Goal: Complete application form

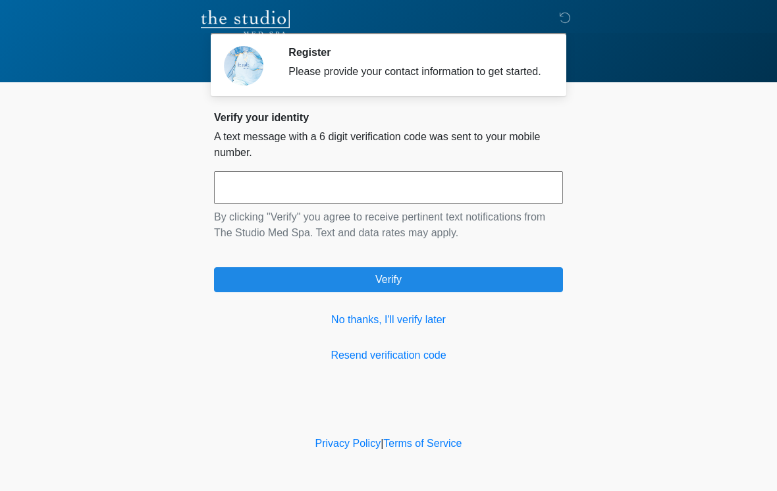
click at [451, 201] on input "text" at bounding box center [388, 187] width 349 height 33
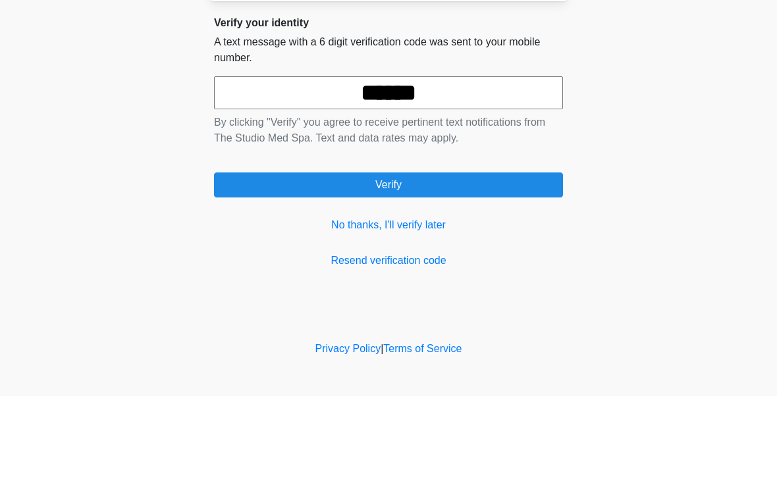
type input "******"
click at [478, 267] on button "Verify" at bounding box center [388, 279] width 349 height 25
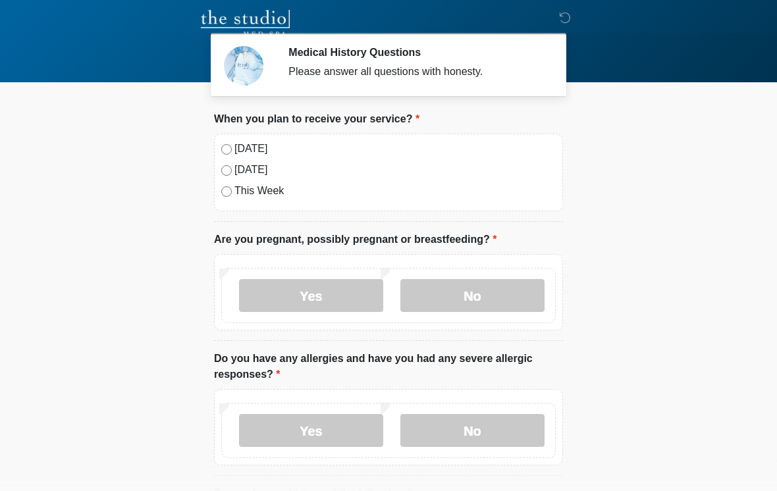
click at [255, 145] on label "[DATE]" at bounding box center [394, 149] width 321 height 16
click at [494, 295] on label "No" at bounding box center [472, 295] width 144 height 33
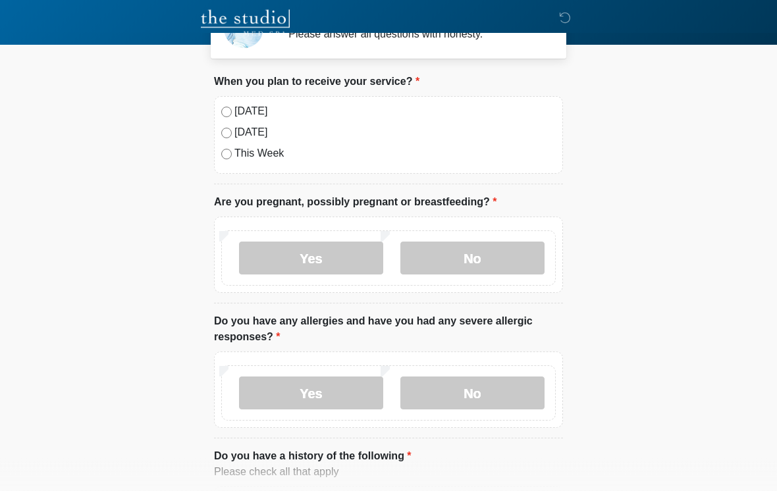
scroll to position [38, 0]
click at [342, 383] on label "Yes" at bounding box center [311, 393] width 144 height 33
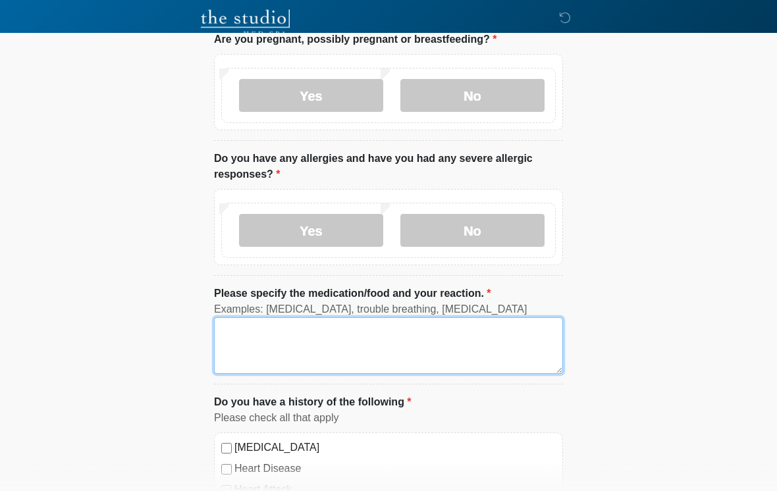
click at [386, 338] on textarea "Please specify the medication/food and your reaction." at bounding box center [388, 346] width 349 height 57
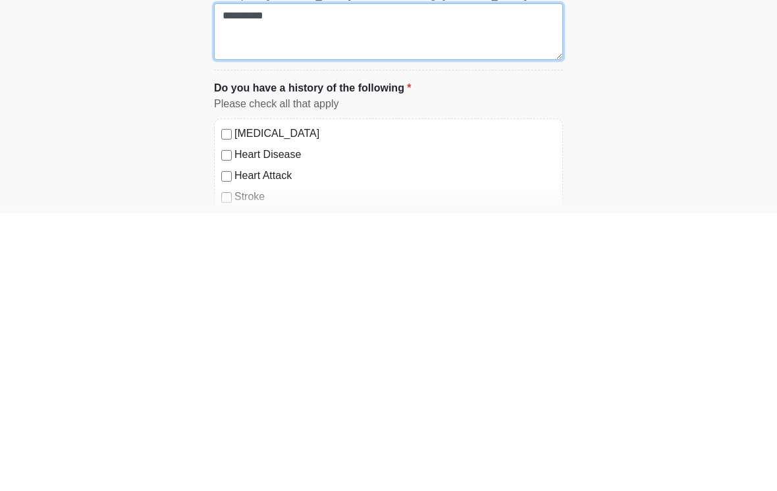
scroll to position [243, 0]
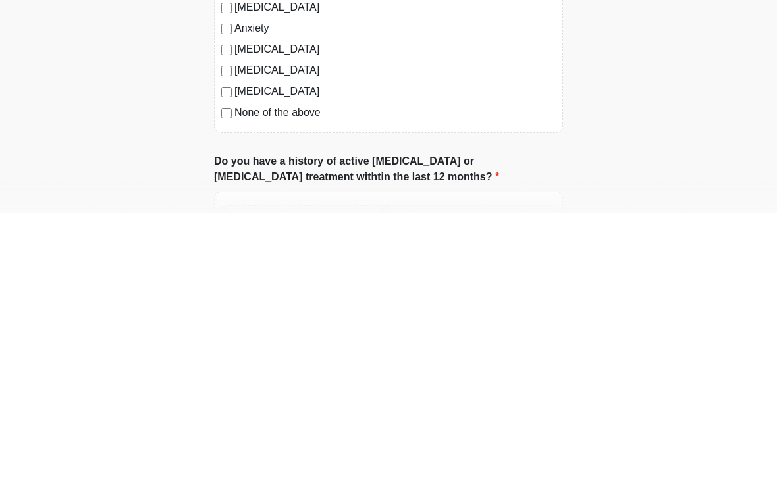
type textarea "**********"
click at [298, 383] on label "None of the above" at bounding box center [394, 391] width 321 height 16
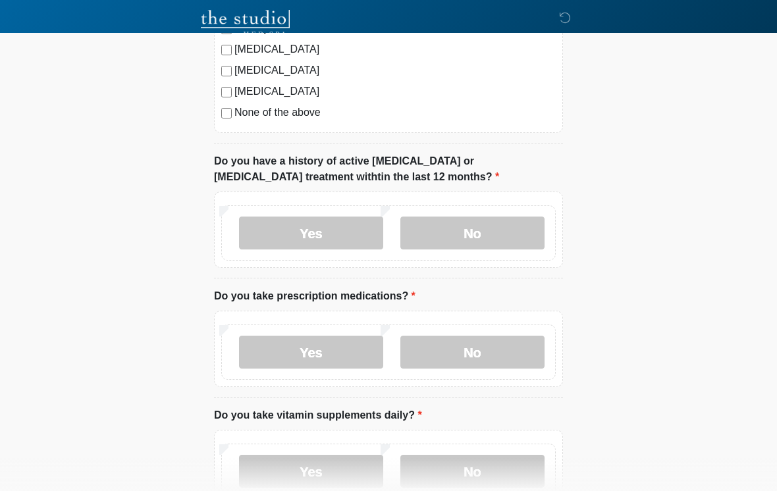
click at [510, 240] on label "No" at bounding box center [472, 233] width 144 height 33
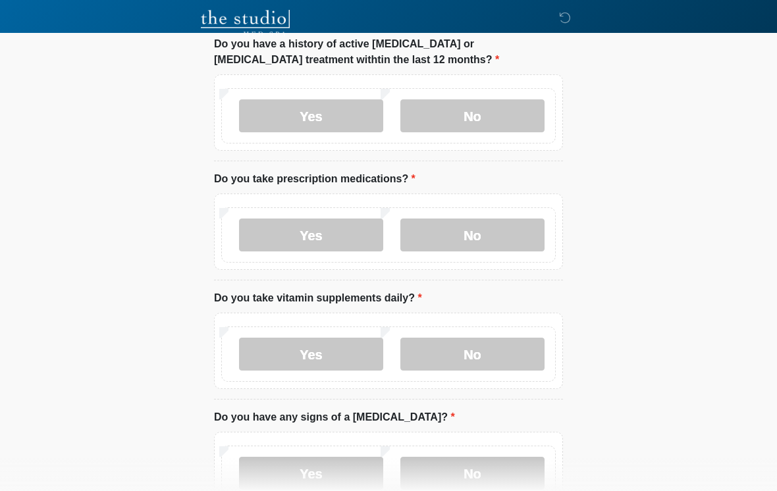
scroll to position [887, 0]
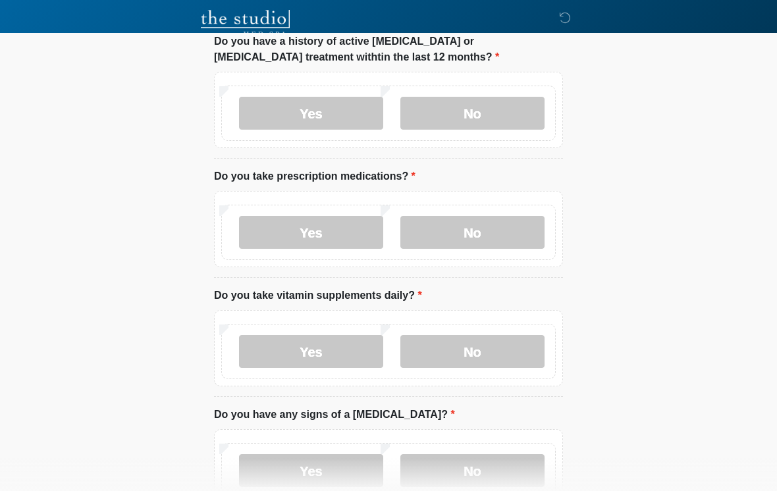
click at [338, 228] on label "Yes" at bounding box center [311, 232] width 144 height 33
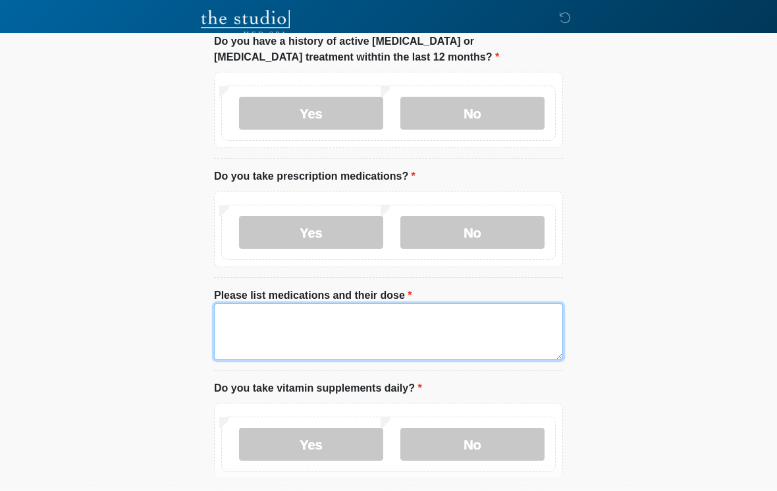
click at [325, 317] on textarea "Please list medications and their dose" at bounding box center [388, 332] width 349 height 57
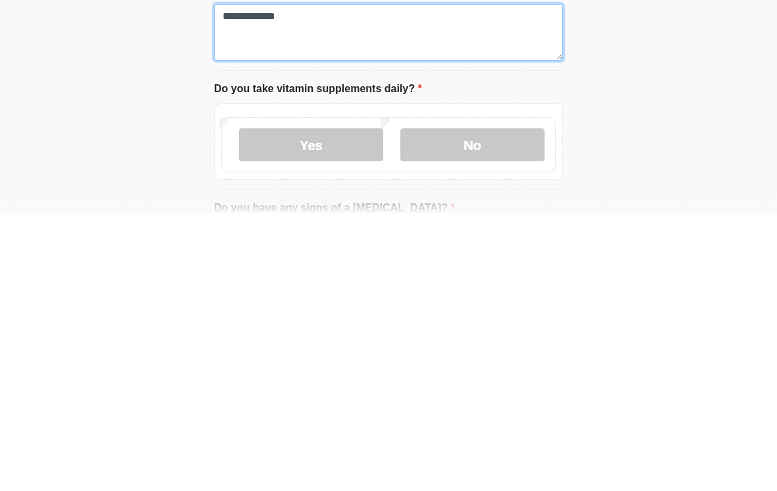
scroll to position [911, 0]
type textarea "**********"
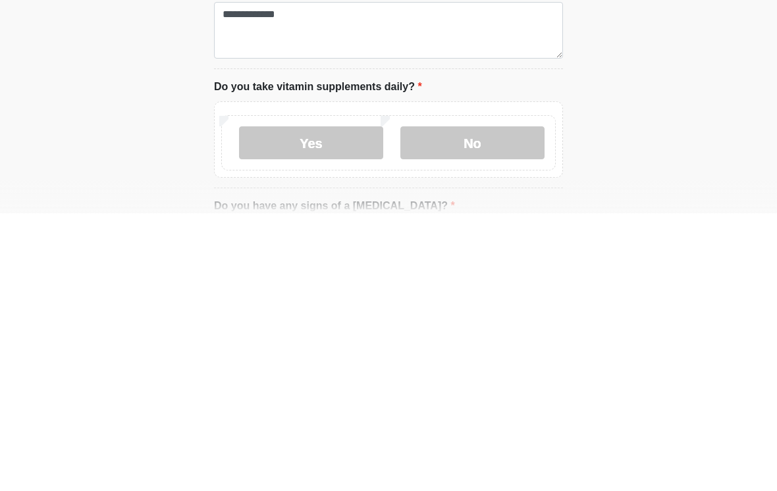
click at [356, 404] on label "Yes" at bounding box center [311, 420] width 144 height 33
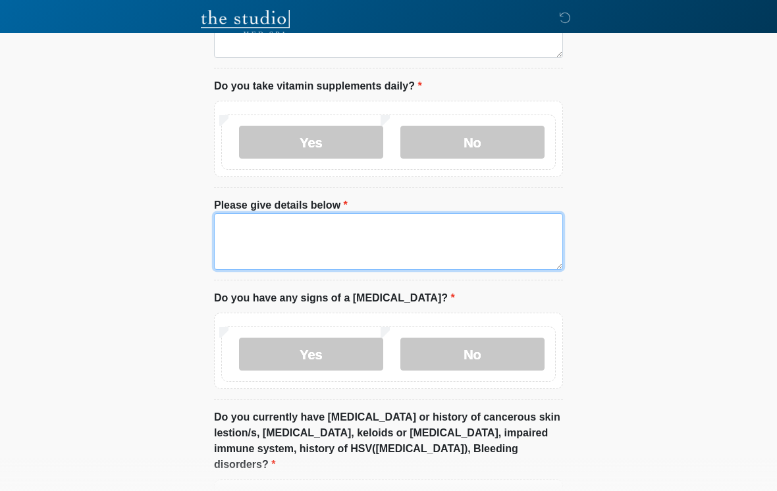
click at [475, 237] on textarea "Please give details below" at bounding box center [388, 241] width 349 height 57
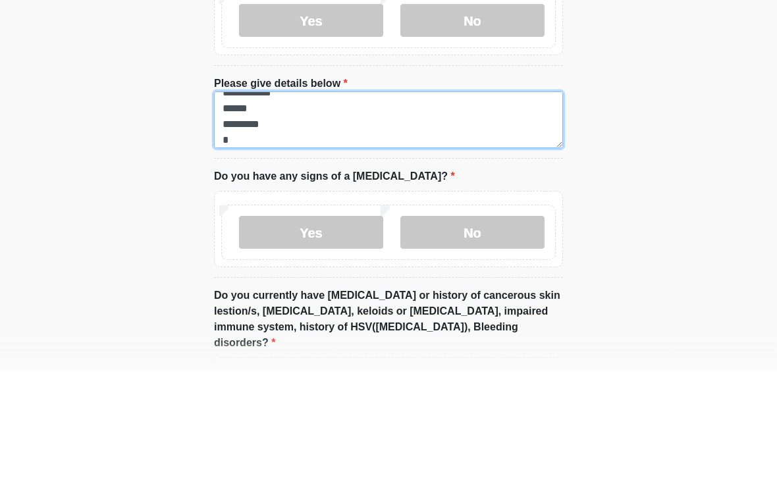
scroll to position [11, 0]
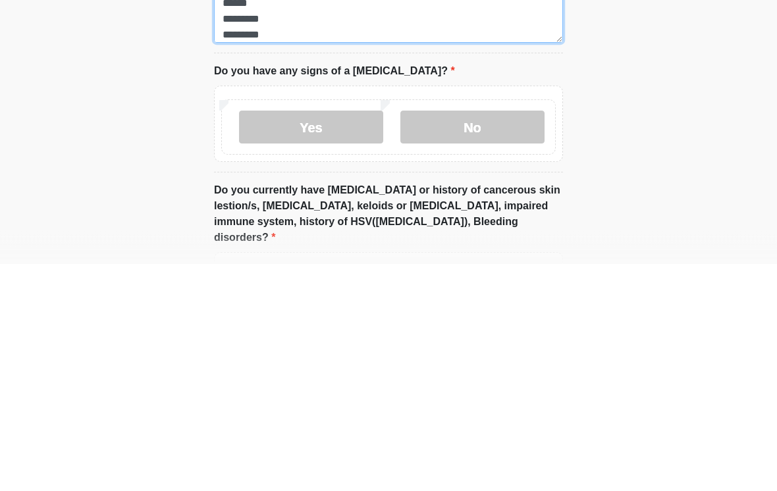
type textarea "**********"
click at [494, 338] on label "No" at bounding box center [472, 354] width 144 height 33
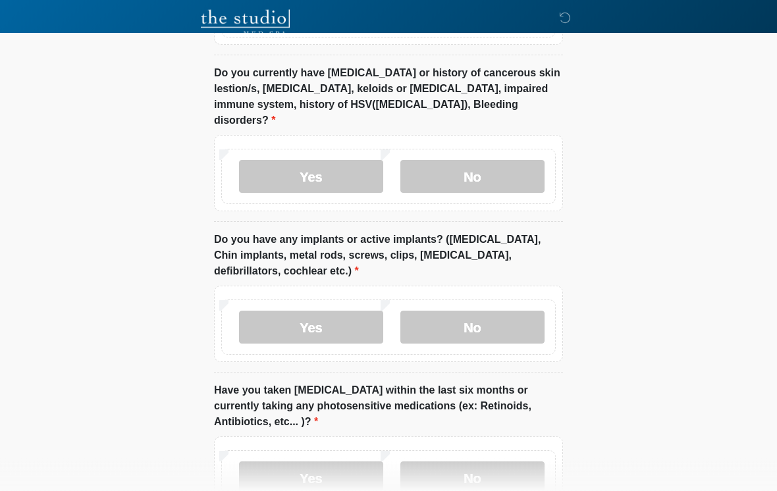
scroll to position [1540, 0]
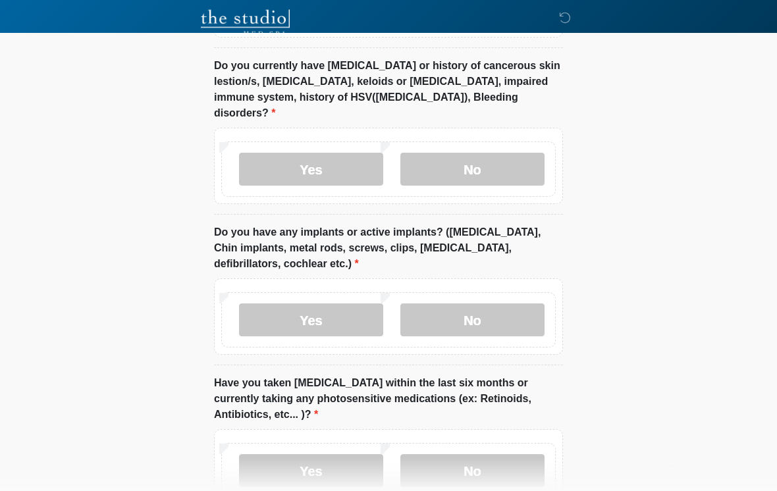
click at [498, 153] on label "No" at bounding box center [472, 169] width 144 height 33
click at [488, 304] on label "No" at bounding box center [472, 320] width 144 height 33
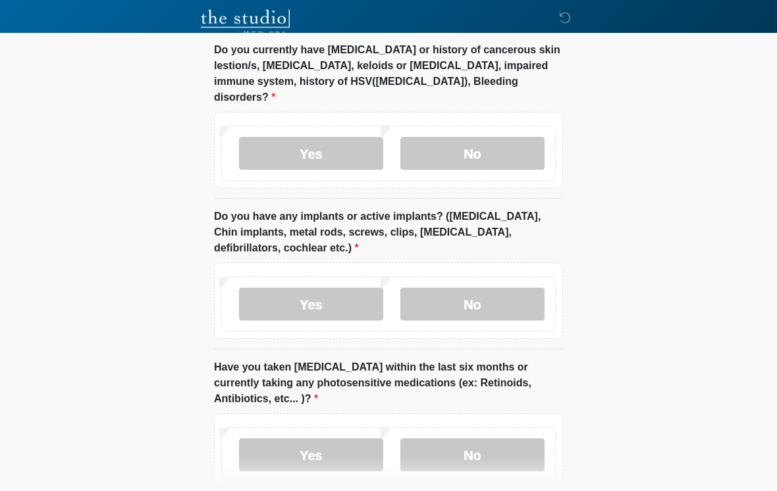
scroll to position [1632, 0]
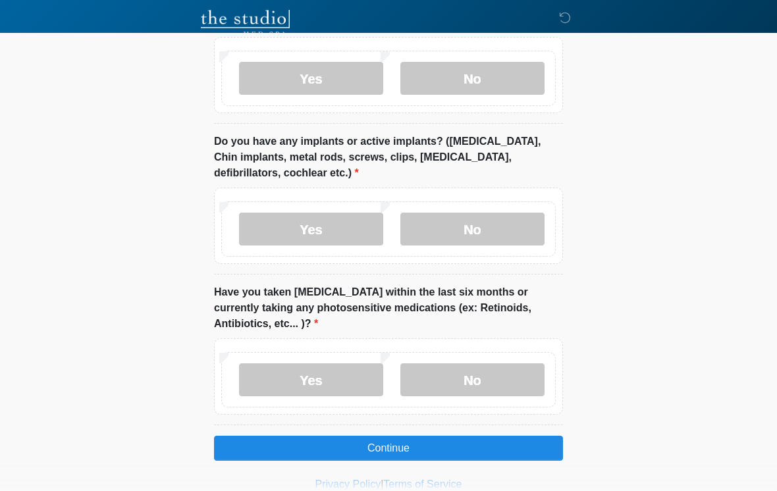
click at [507, 365] on label "No" at bounding box center [472, 379] width 144 height 33
click at [414, 436] on button "Continue" at bounding box center [388, 448] width 349 height 25
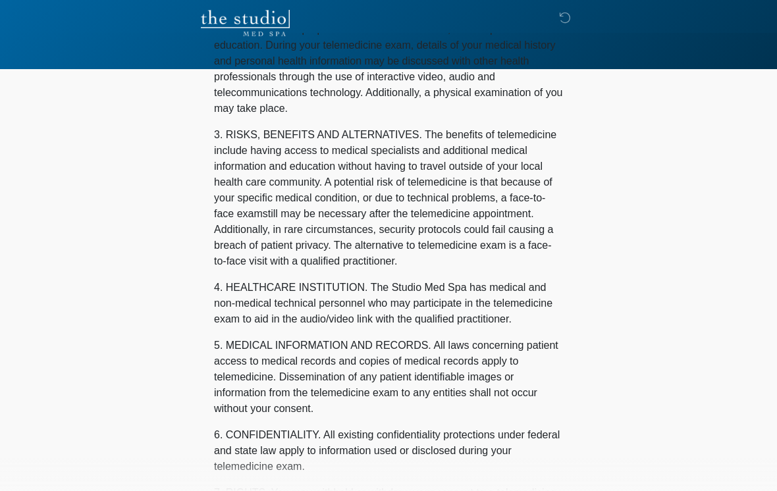
scroll to position [0, 0]
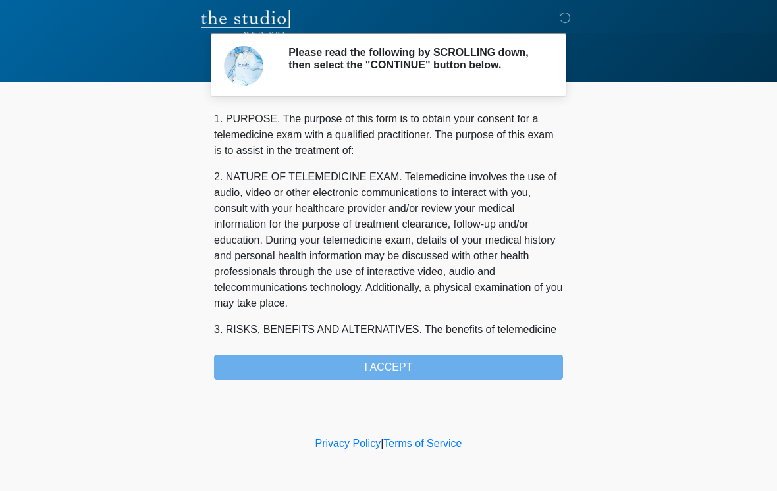
click at [419, 376] on div "1. PURPOSE. The purpose of this form is to obtain your consent for a telemedici…" at bounding box center [388, 245] width 349 height 269
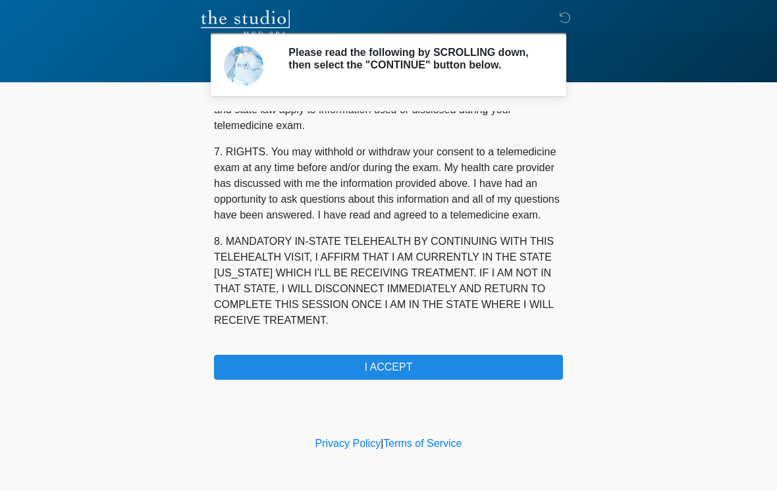
scroll to position [552, 0]
click at [413, 371] on button "I ACCEPT" at bounding box center [388, 367] width 349 height 25
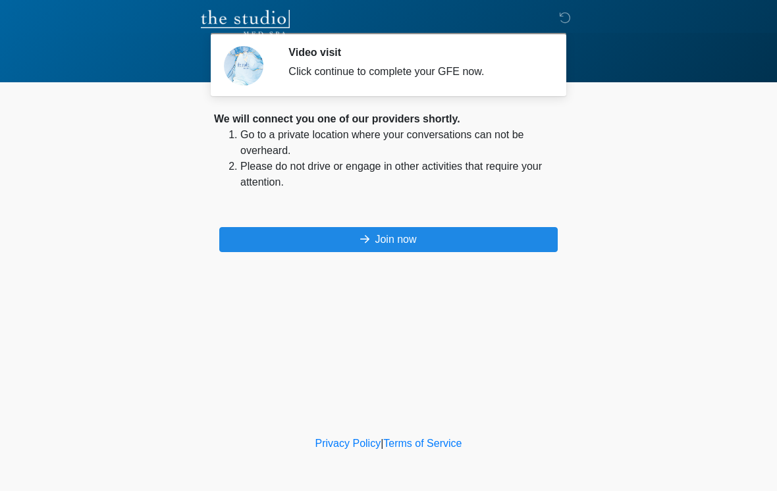
click at [483, 232] on button "Join now" at bounding box center [388, 239] width 338 height 25
